Goal: Task Accomplishment & Management: Manage account settings

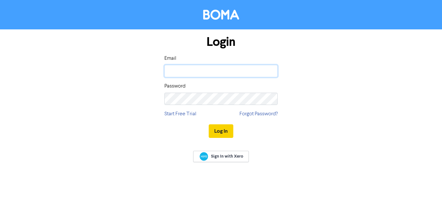
type input "[DOMAIN_NAME][EMAIL_ADDRESS][DOMAIN_NAME]"
click at [222, 131] on button "Log In" at bounding box center [220, 131] width 25 height 14
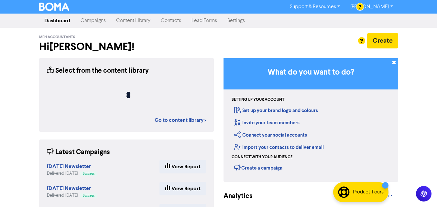
click at [175, 23] on link "Contacts" at bounding box center [170, 20] width 31 height 13
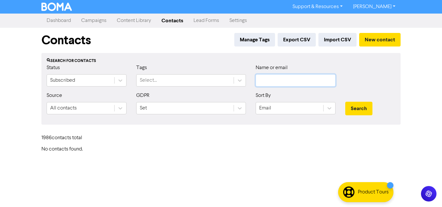
click at [277, 75] on input "text" at bounding box center [295, 80] width 80 height 12
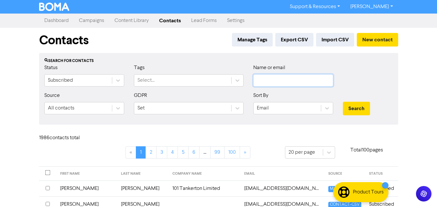
paste input "[EMAIL_ADDRESS][DOMAIN_NAME]"
type input "[EMAIL_ADDRESS][DOMAIN_NAME]"
click at [363, 101] on div "Search" at bounding box center [368, 106] width 60 height 28
click at [360, 103] on button "Search" at bounding box center [356, 109] width 27 height 14
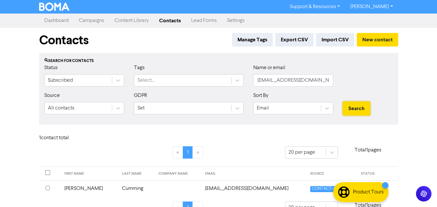
scroll to position [15, 0]
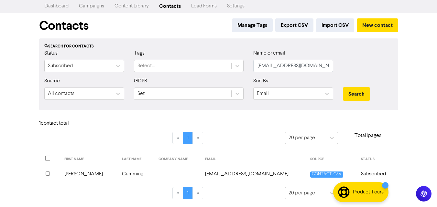
click at [49, 173] on input "checkbox" at bounding box center [48, 174] width 4 height 4
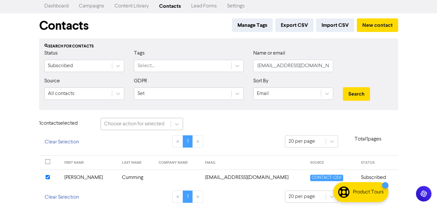
click at [136, 125] on div "Choose action for selected" at bounding box center [134, 124] width 60 height 8
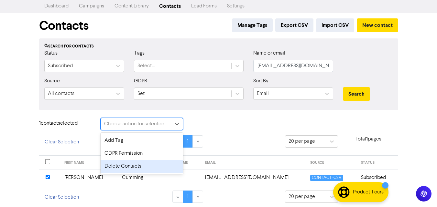
click at [131, 166] on div "Delete Contacts" at bounding box center [142, 166] width 82 height 13
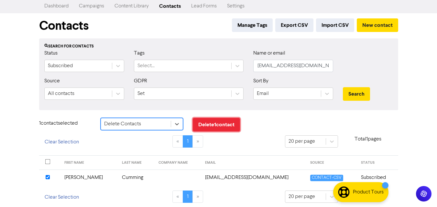
click at [227, 127] on button "Delete 1 contact" at bounding box center [216, 125] width 47 height 14
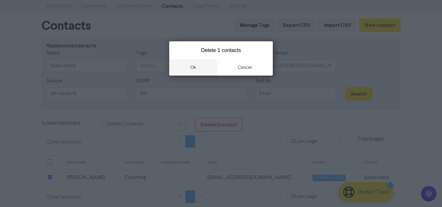
click at [201, 63] on button "ok" at bounding box center [193, 67] width 48 height 16
